Goal: Task Accomplishment & Management: Manage account settings

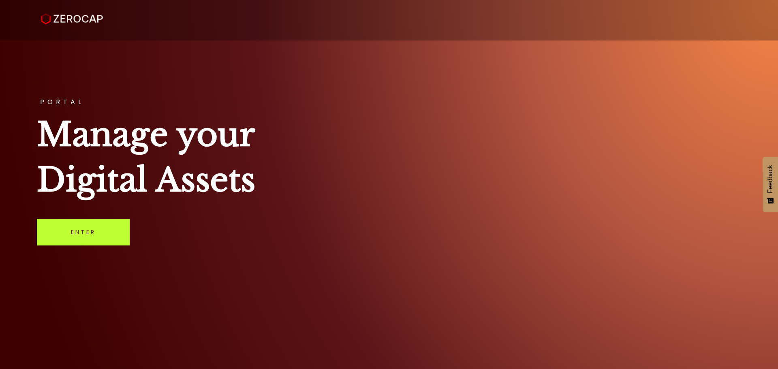
click at [85, 228] on link "Enter" at bounding box center [83, 232] width 93 height 27
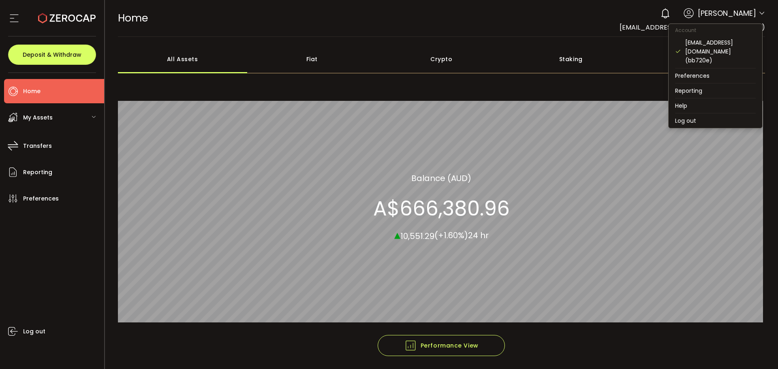
click at [758, 12] on icon at bounding box center [761, 13] width 6 height 6
click at [686, 113] on li "Log out" at bounding box center [715, 120] width 94 height 15
